Goal: Task Accomplishment & Management: Manage account settings

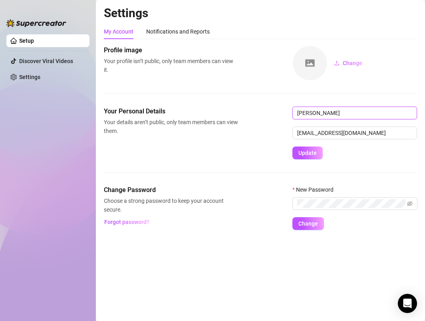
drag, startPoint x: 335, startPoint y: 113, endPoint x: 319, endPoint y: 112, distance: 15.7
click at [319, 112] on input "[PERSON_NAME]" at bounding box center [355, 113] width 125 height 13
type input "[PERSON_NAME]"
click at [310, 156] on span "Update" at bounding box center [307, 153] width 18 height 6
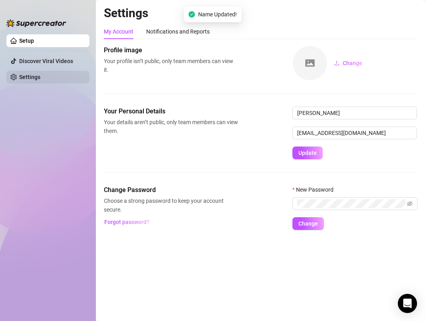
click at [35, 80] on link "Settings" at bounding box center [29, 77] width 21 height 6
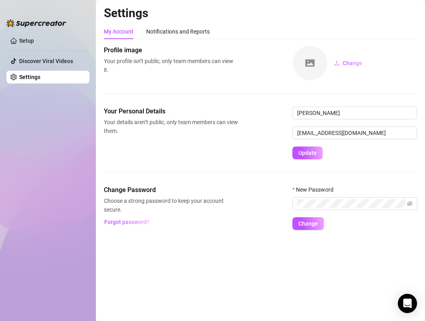
click at [39, 78] on link "Settings" at bounding box center [29, 77] width 21 height 6
click at [162, 20] on h2 "Settings" at bounding box center [260, 13] width 313 height 15
click at [164, 30] on div "Notifications and Reports" at bounding box center [178, 31] width 64 height 9
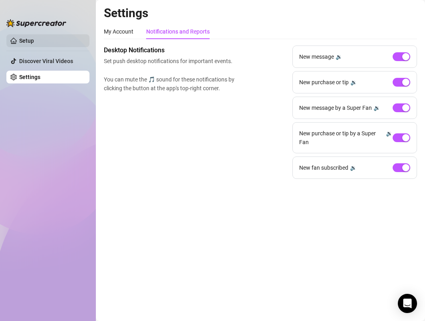
click at [22, 42] on link "Setup" at bounding box center [26, 41] width 15 height 6
